Goal: Check status: Check status

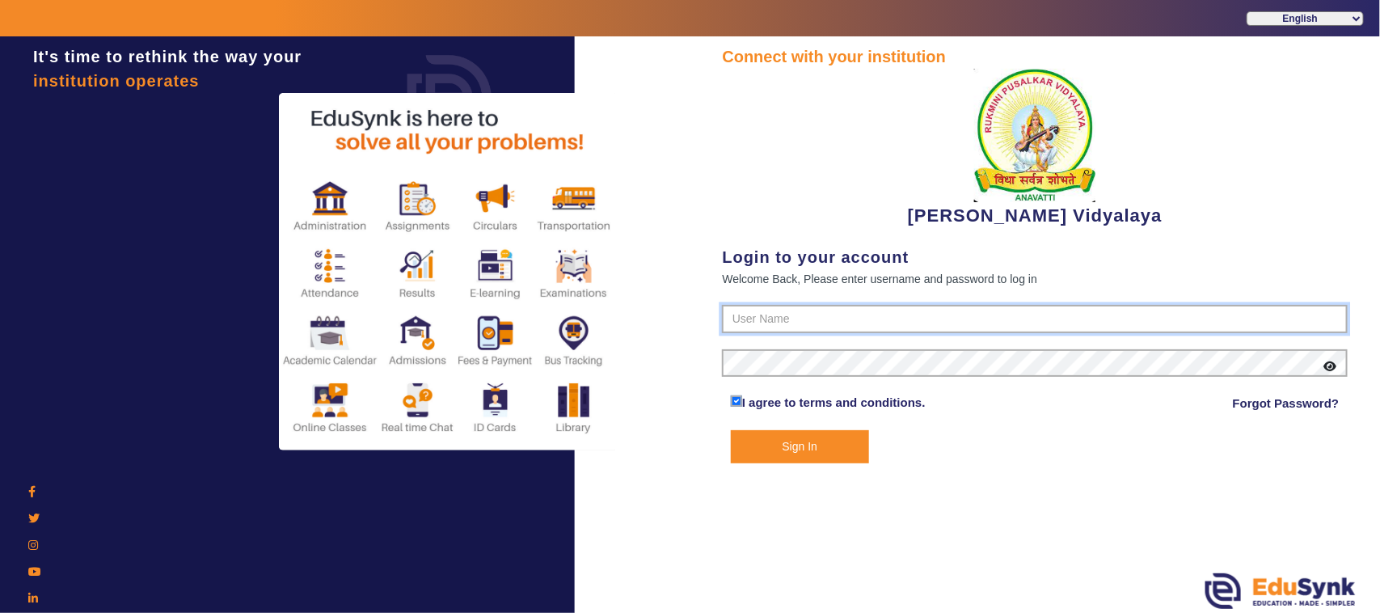
type input "1236547891"
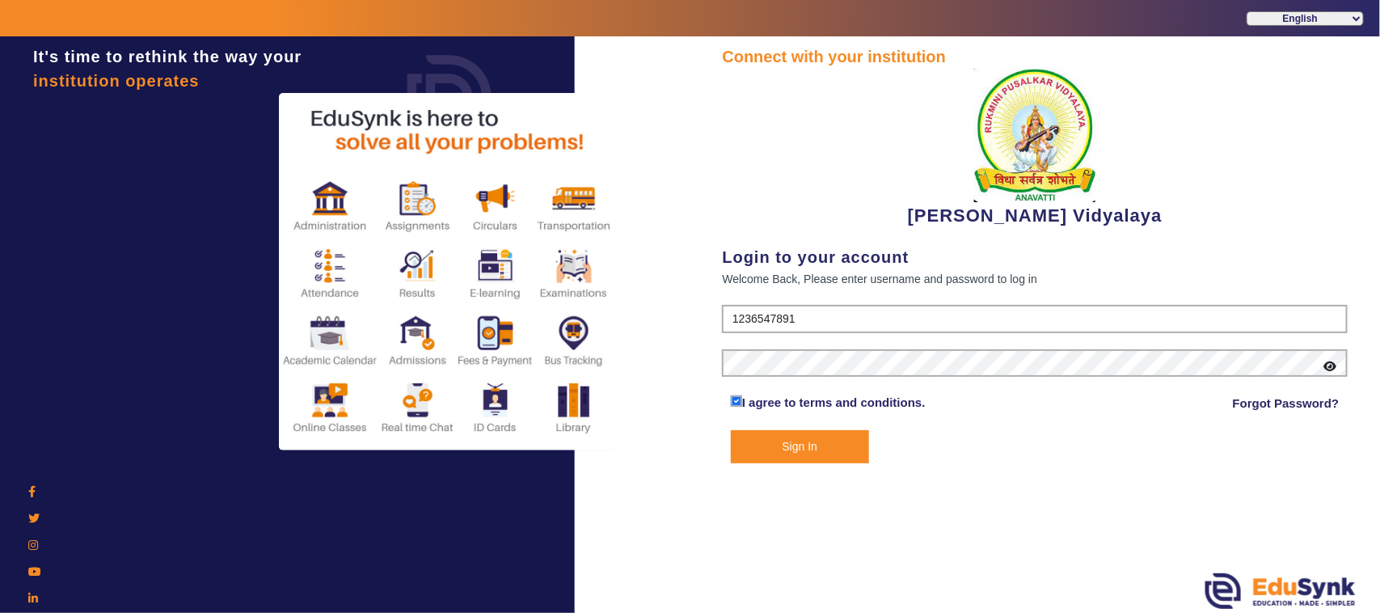
click at [810, 451] on button "Sign In" at bounding box center [800, 446] width 138 height 33
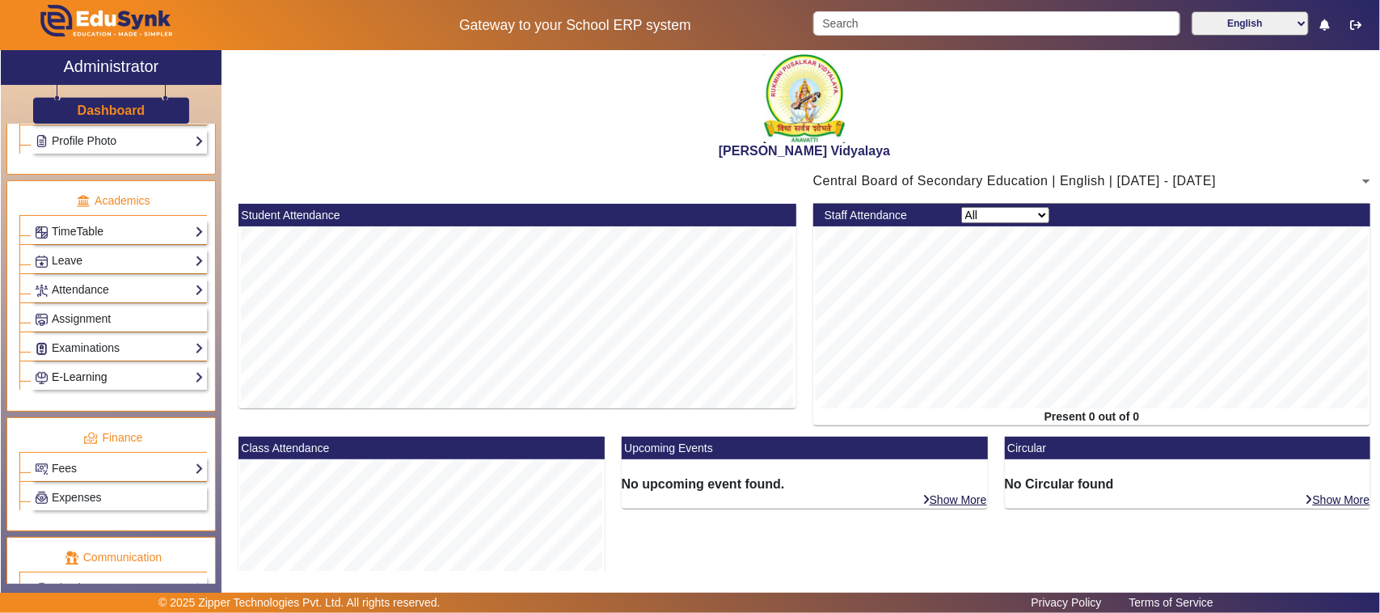
scroll to position [606, 0]
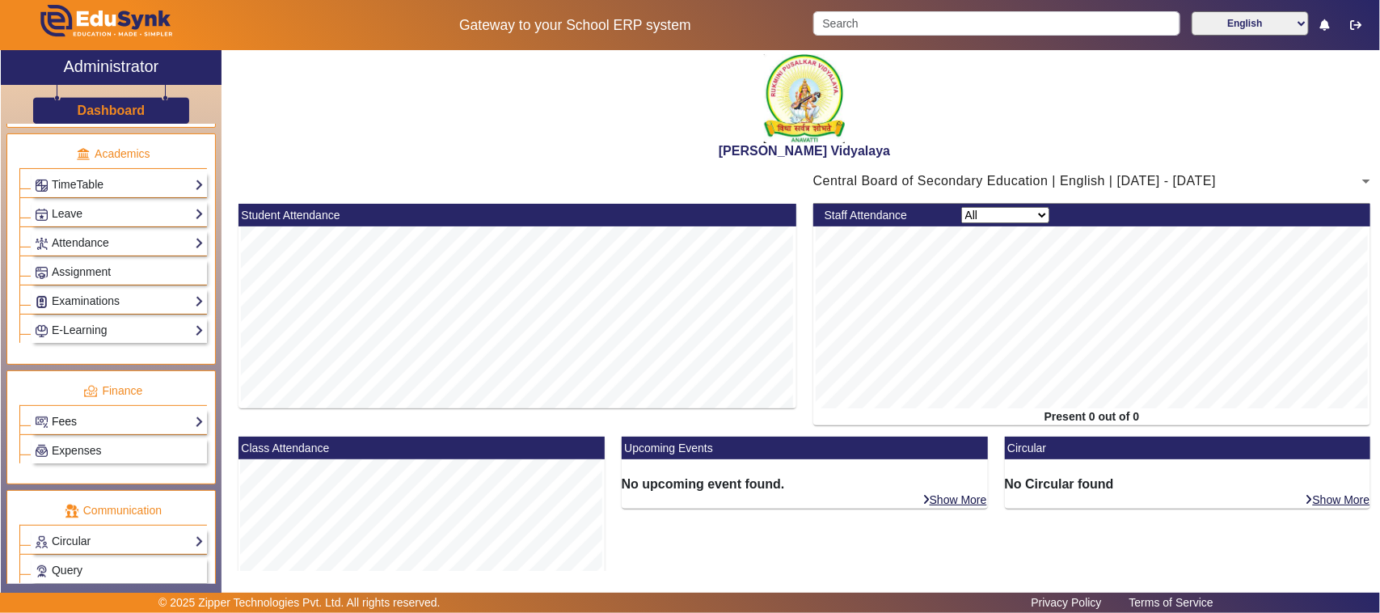
click at [94, 431] on link "Fees" at bounding box center [119, 421] width 169 height 19
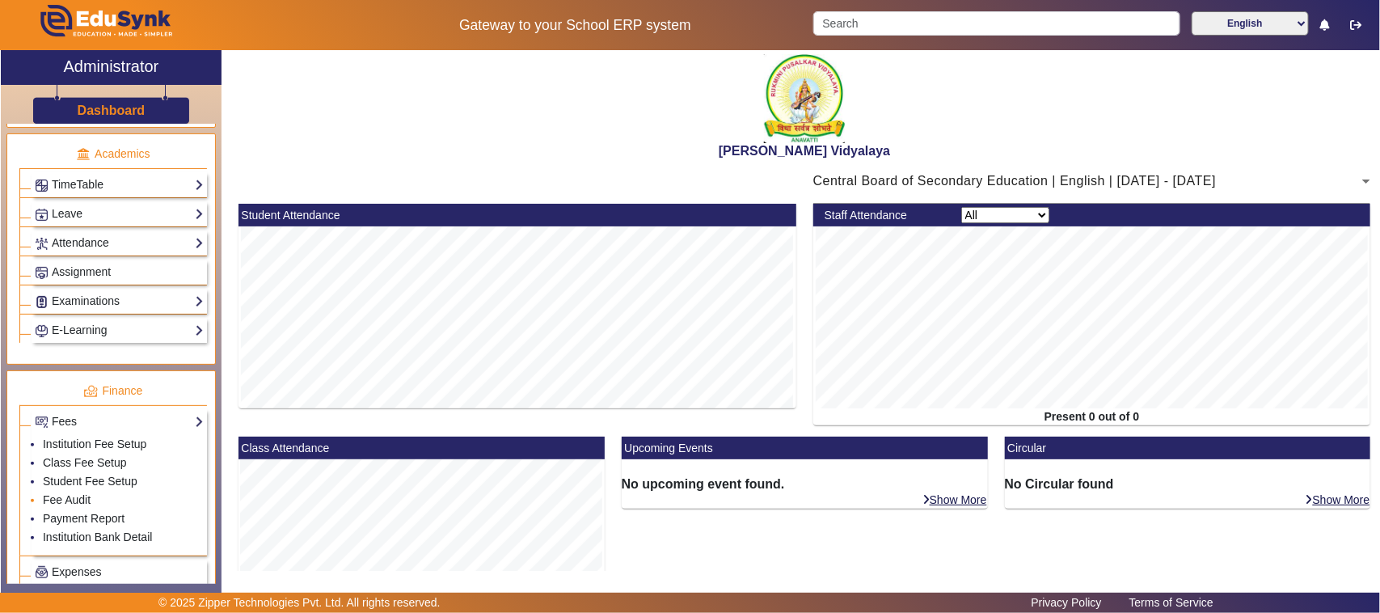
click at [108, 510] on li "Fee Audit" at bounding box center [123, 500] width 161 height 19
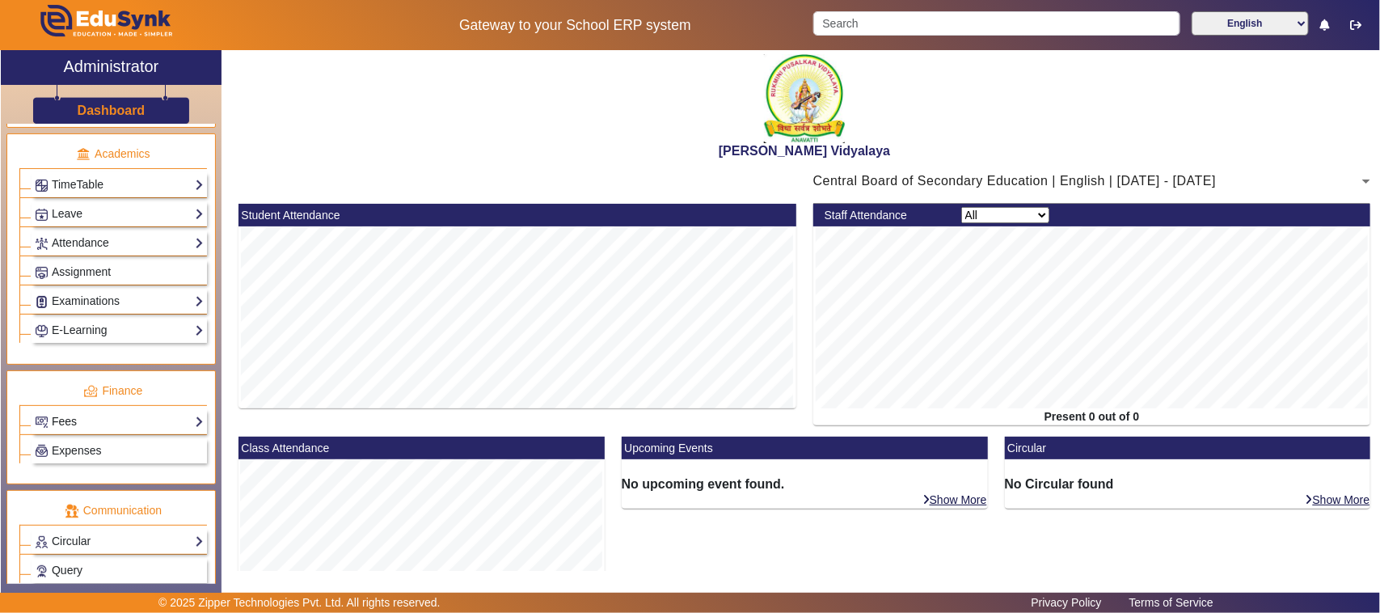
click at [94, 431] on link "Fees" at bounding box center [119, 421] width 169 height 19
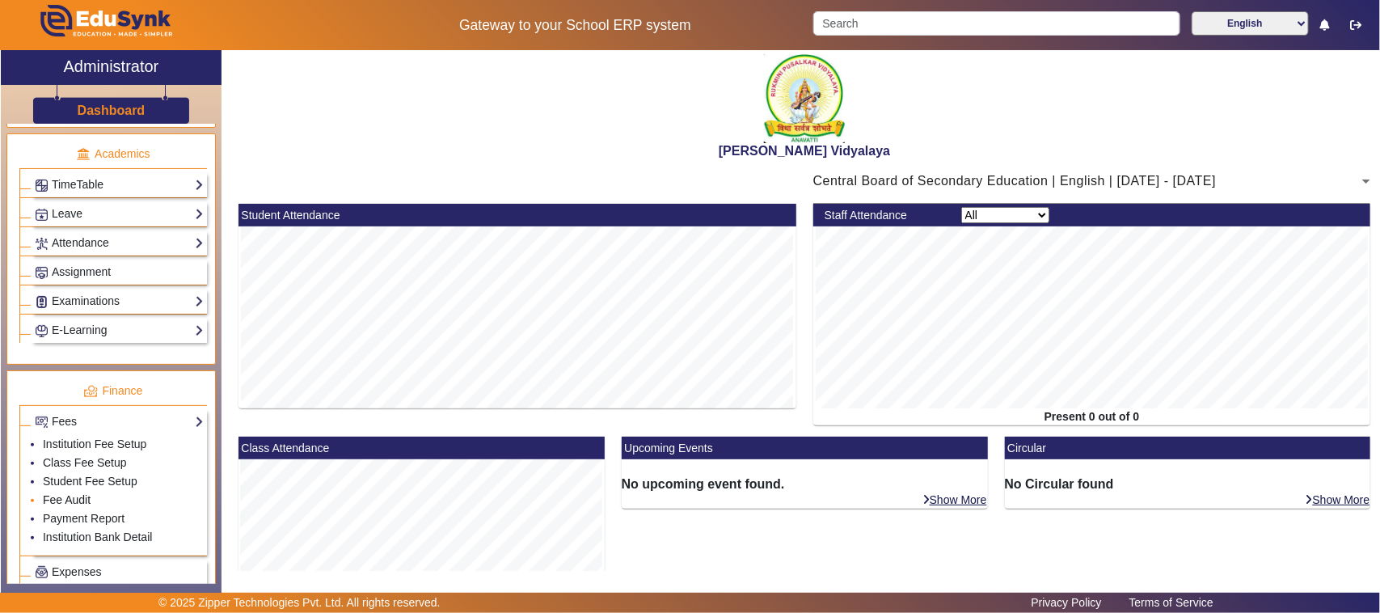
click at [78, 506] on link "Fee Audit" at bounding box center [67, 499] width 48 height 13
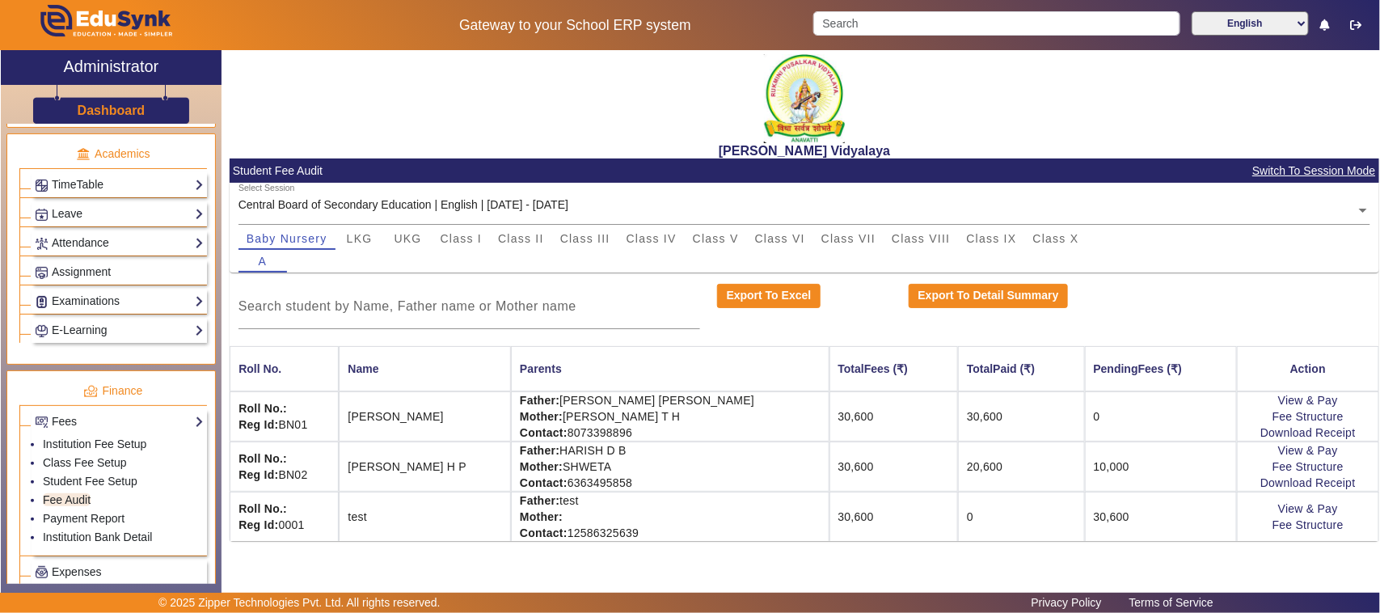
click at [584, 205] on input "text" at bounding box center [804, 210] width 1133 height 17
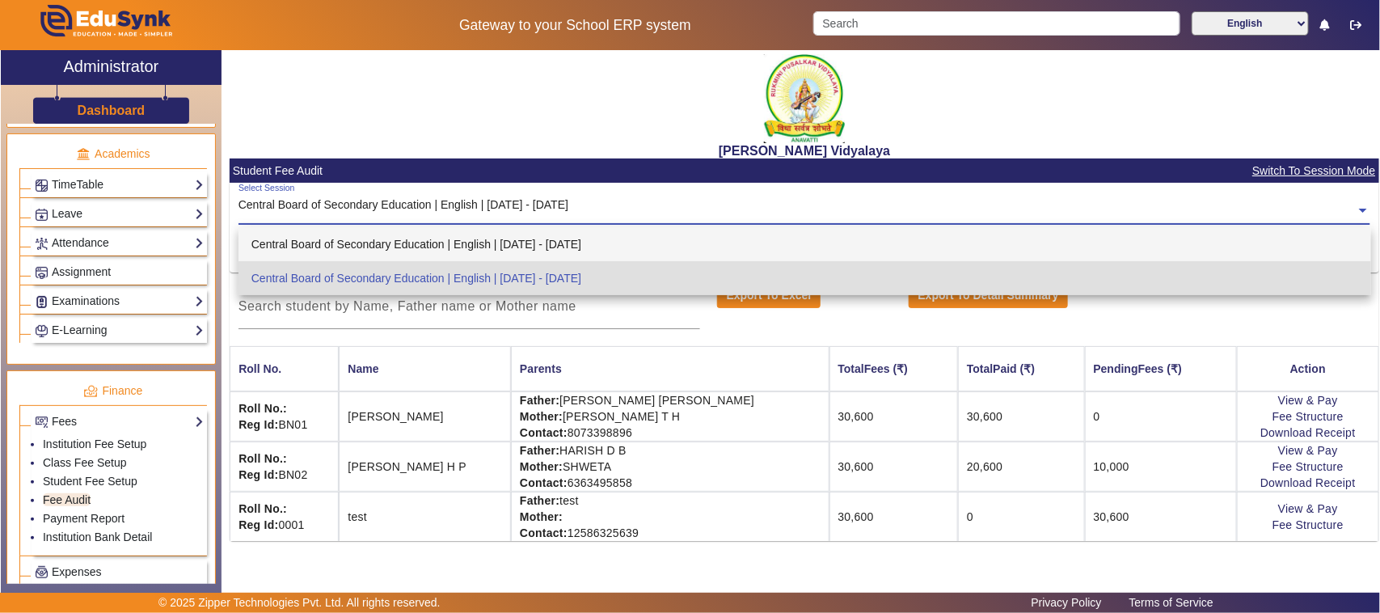
click at [583, 245] on div "Central Board of Secondary Education | English | [DATE] - [DATE]" at bounding box center [804, 244] width 1133 height 34
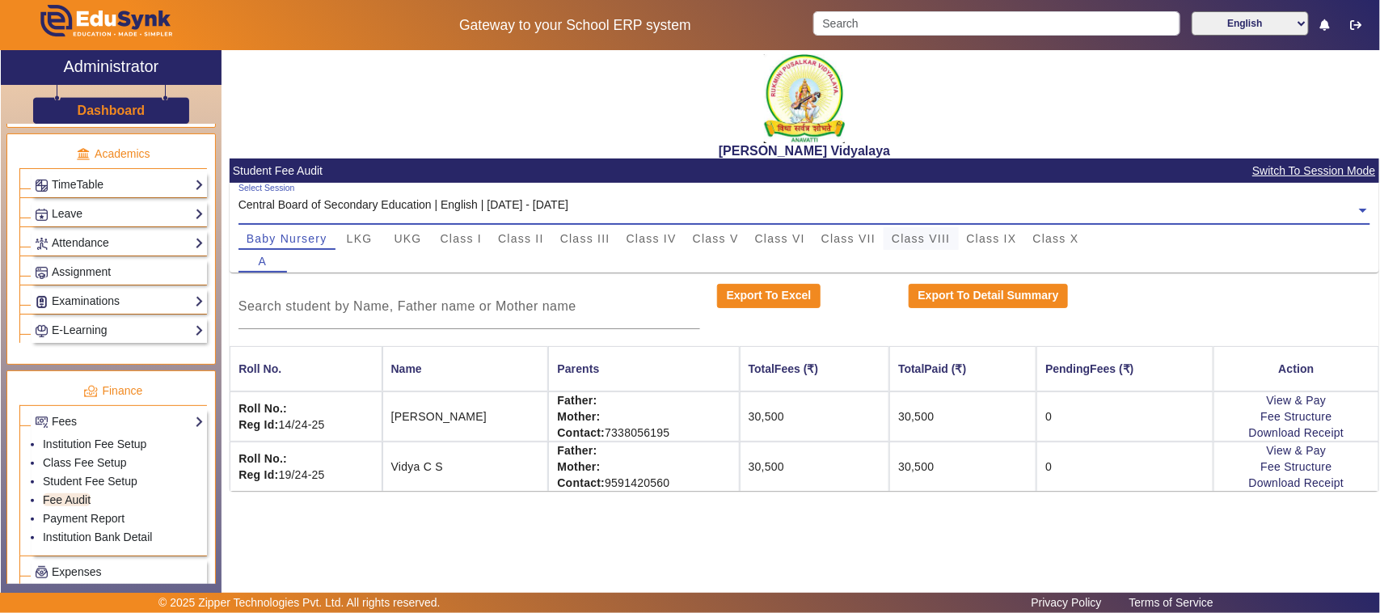
click at [914, 236] on span "Class VIII" at bounding box center [921, 238] width 58 height 11
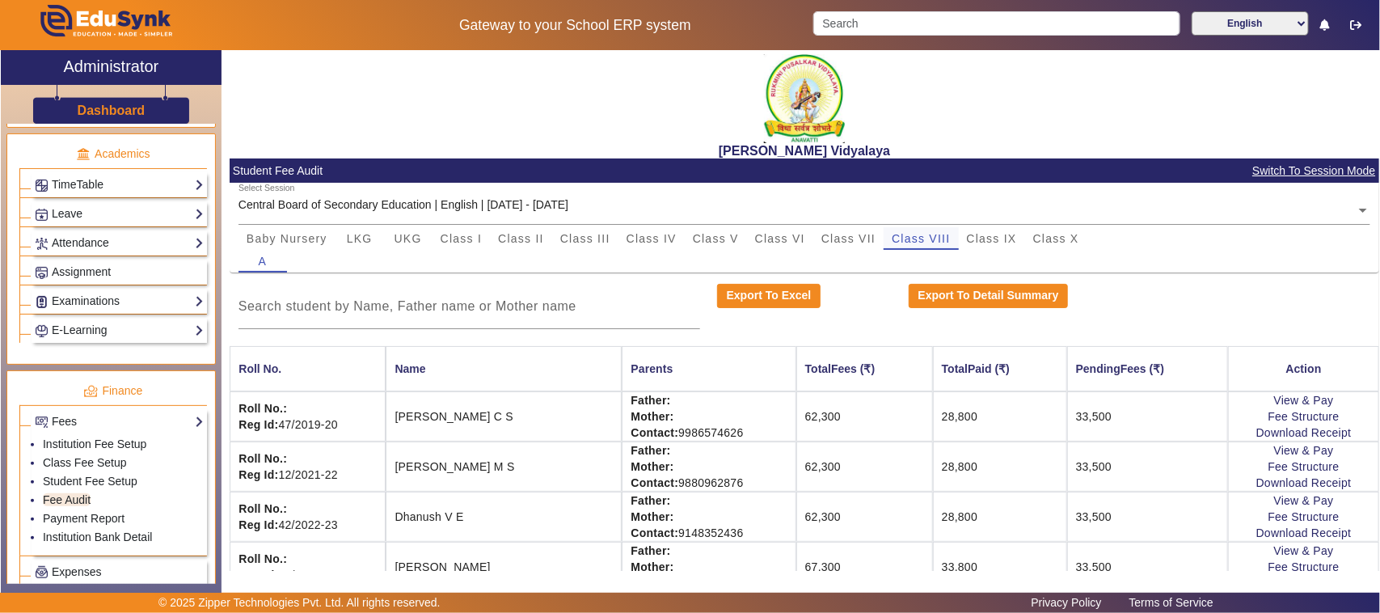
click at [912, 240] on span "Class VIII" at bounding box center [921, 238] width 58 height 11
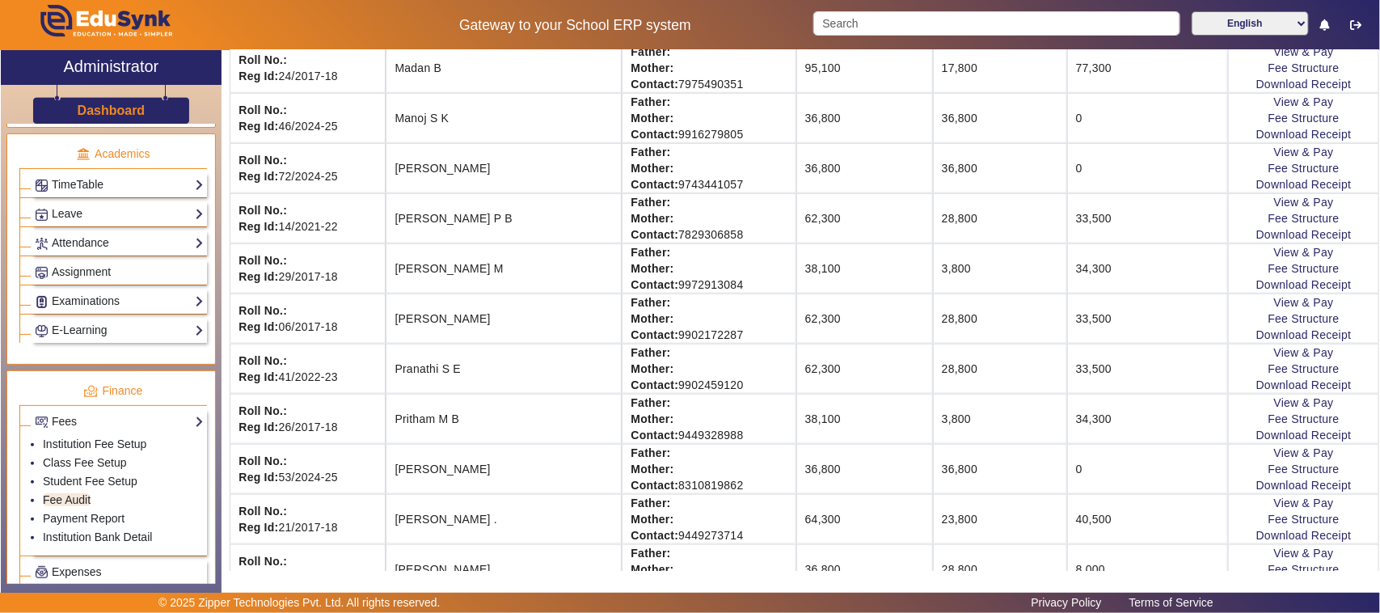
scroll to position [707, 0]
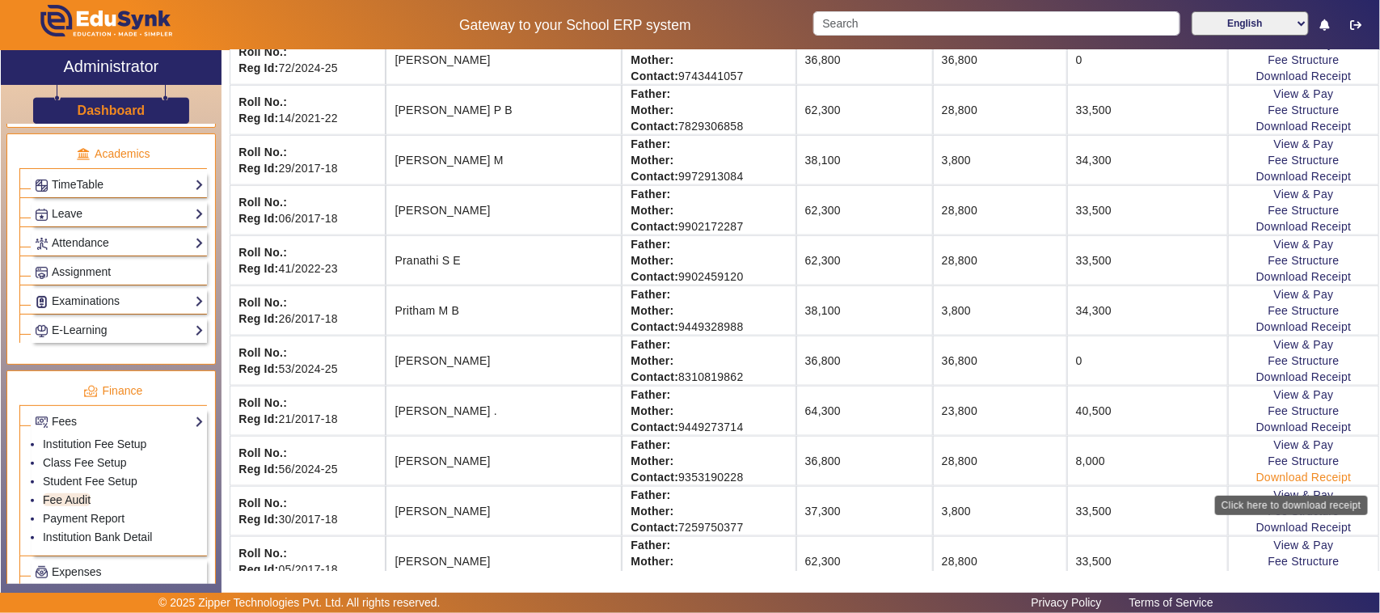
click at [1256, 479] on link "Download Receipt" at bounding box center [1303, 476] width 95 height 13
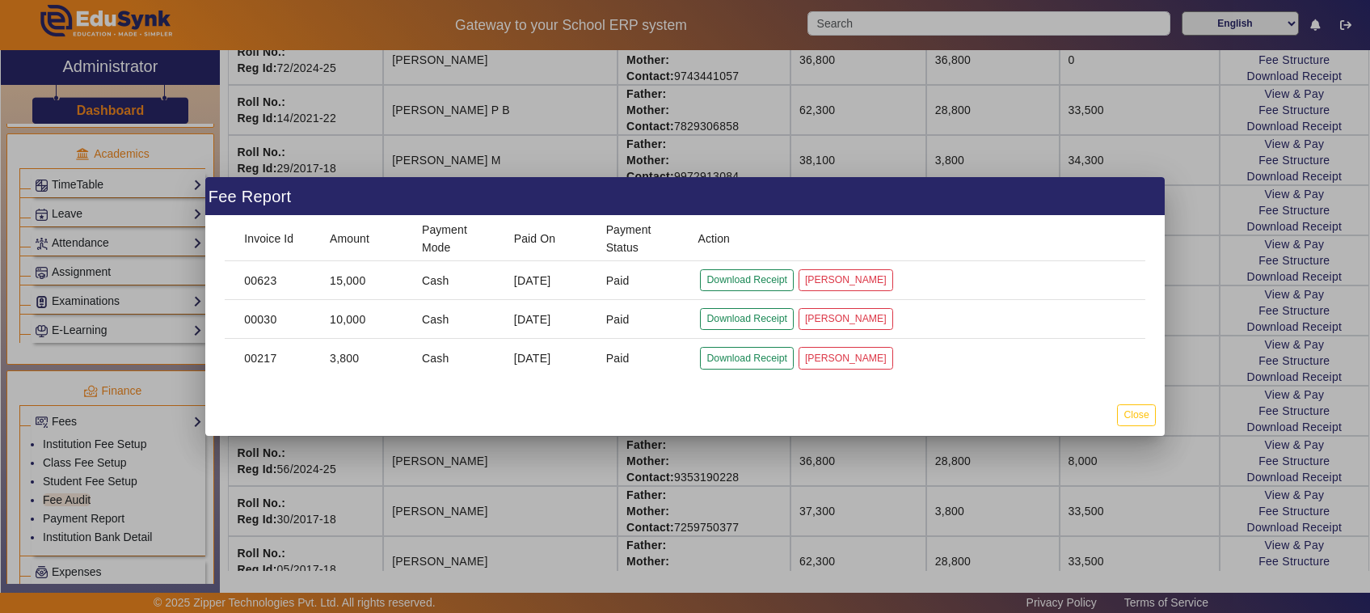
click at [1177, 374] on div at bounding box center [685, 306] width 1370 height 613
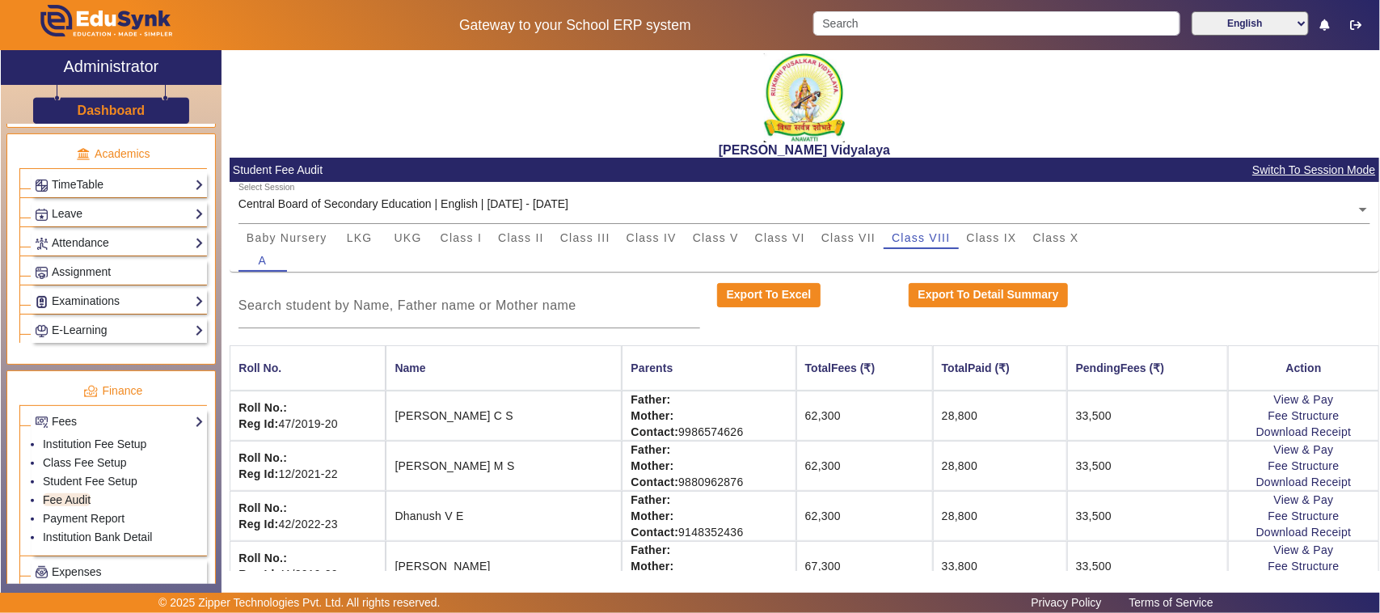
scroll to position [0, 0]
click at [1061, 243] on span "Class X" at bounding box center [1056, 238] width 46 height 11
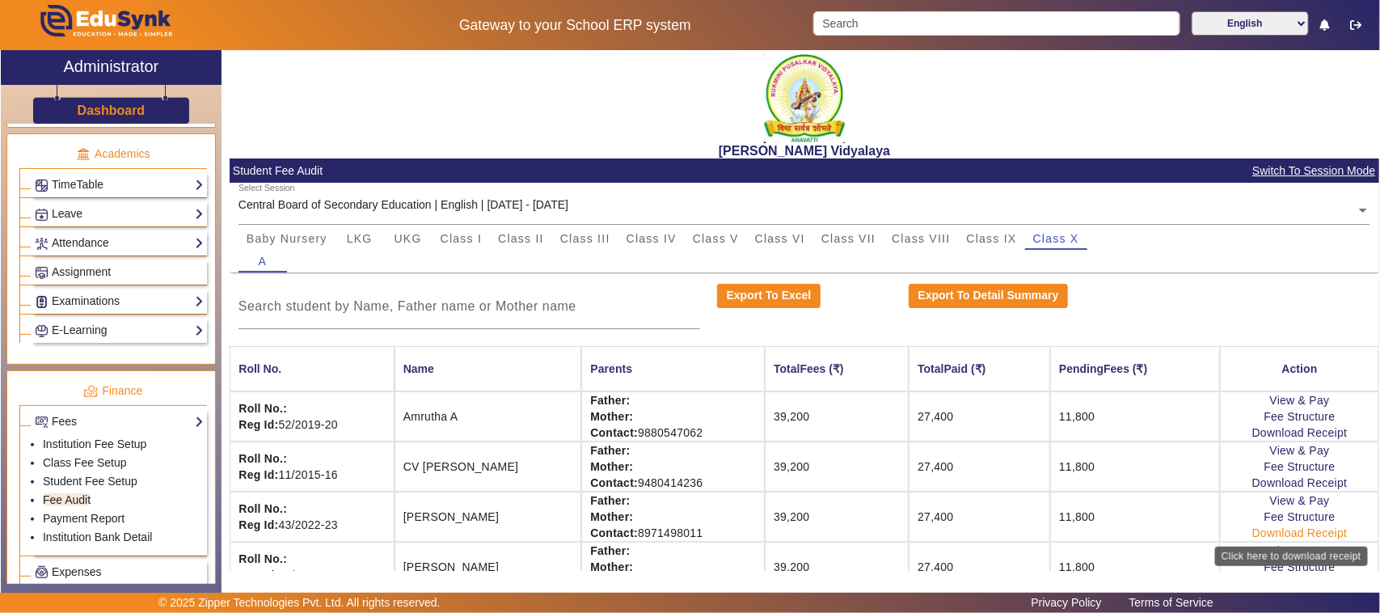
click at [1308, 538] on link "Download Receipt" at bounding box center [1299, 532] width 95 height 13
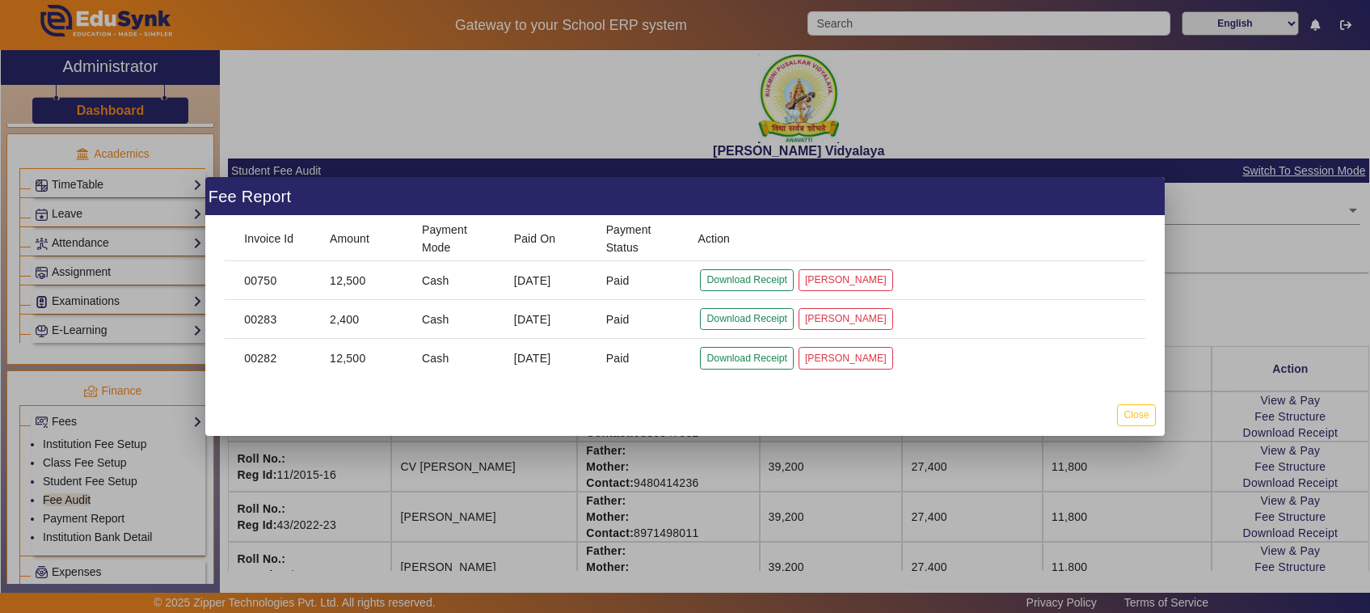
click at [1126, 487] on div at bounding box center [685, 306] width 1370 height 613
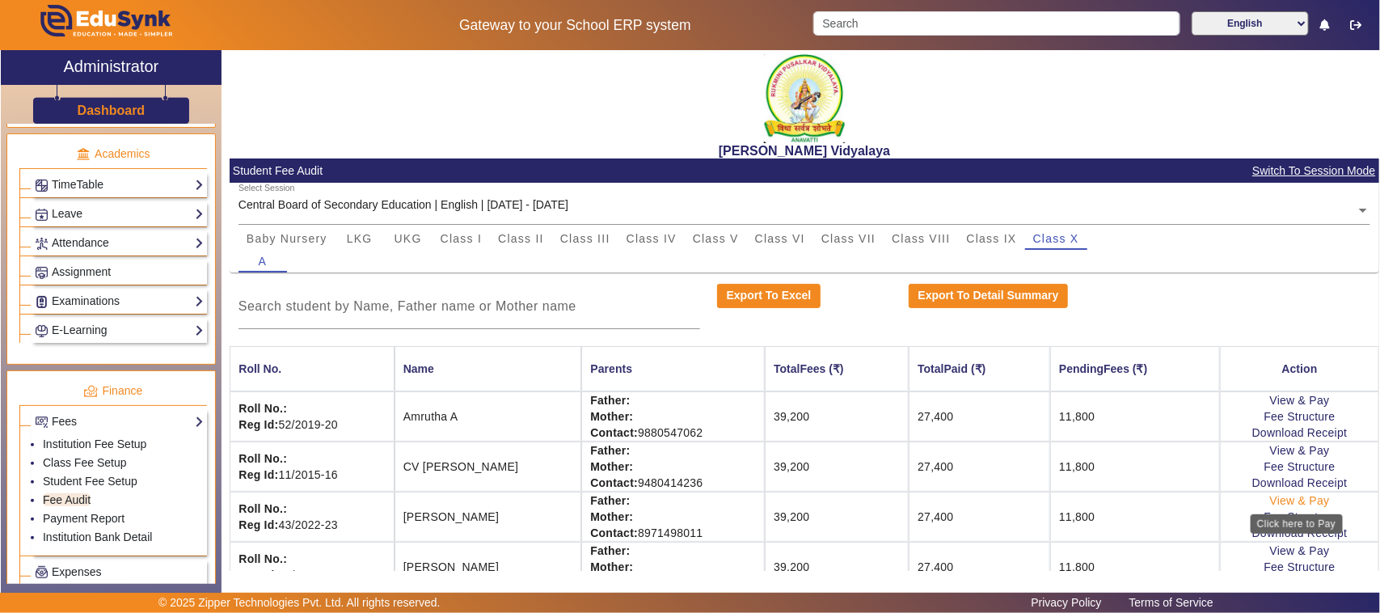
click at [1281, 501] on link "View & Pay" at bounding box center [1300, 500] width 60 height 13
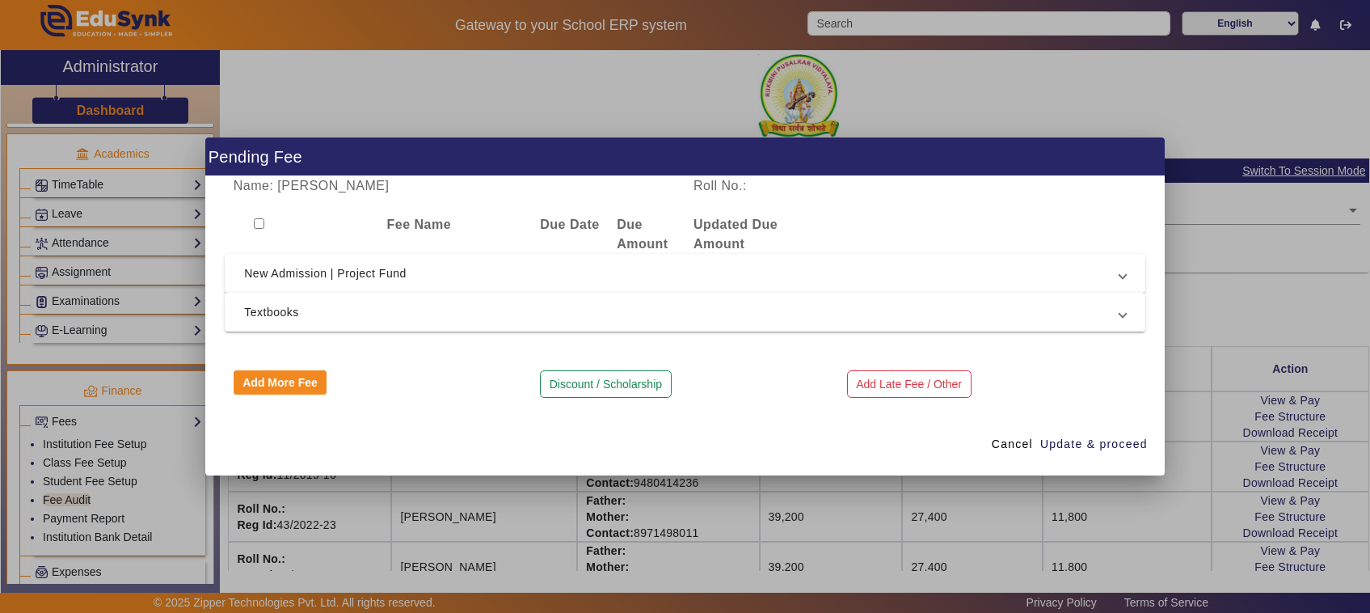
click at [1175, 479] on div at bounding box center [685, 306] width 1370 height 613
